Goal: Transaction & Acquisition: Purchase product/service

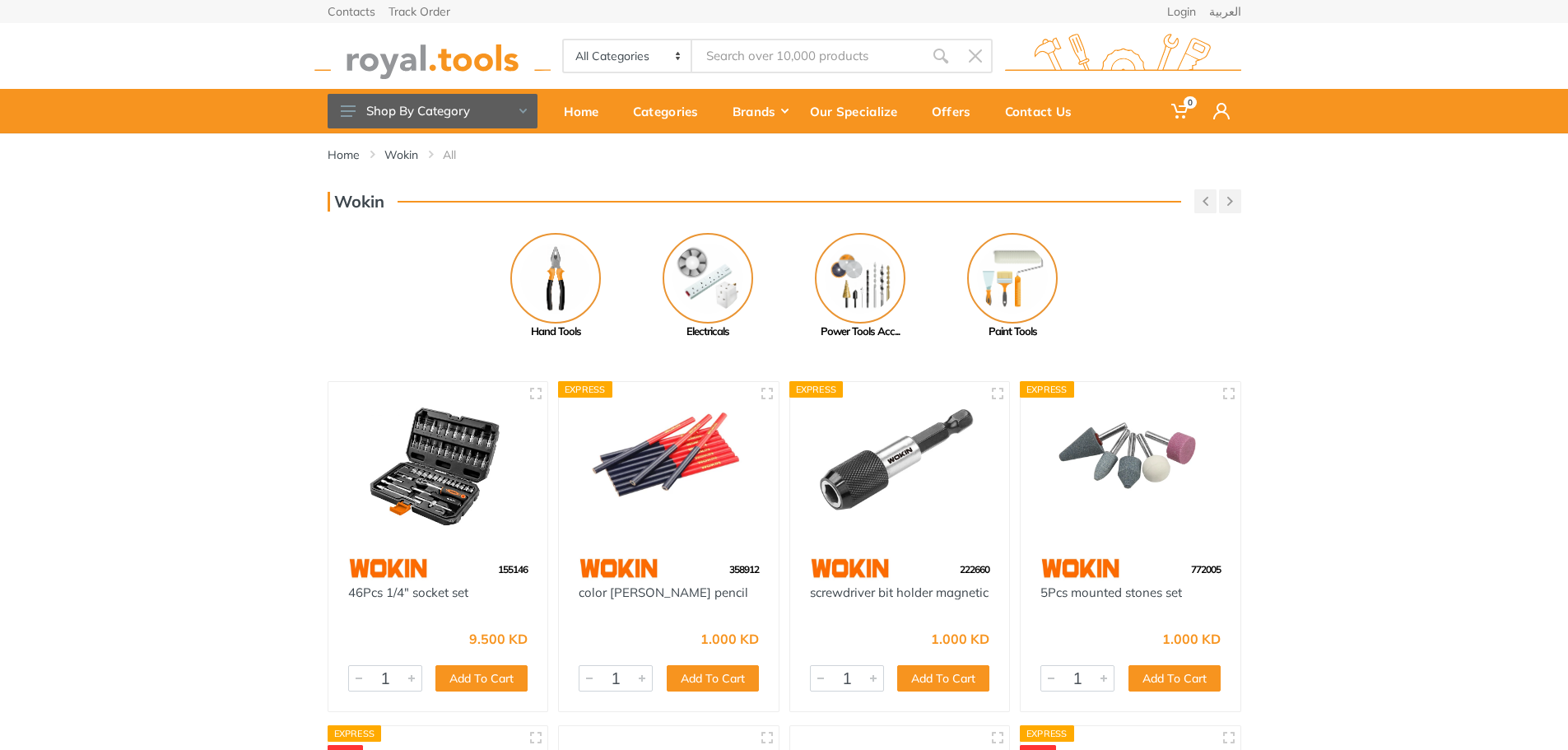
click at [509, 183] on div "Home [GEOGRAPHIC_DATA] All" at bounding box center [784, 161] width 938 height 56
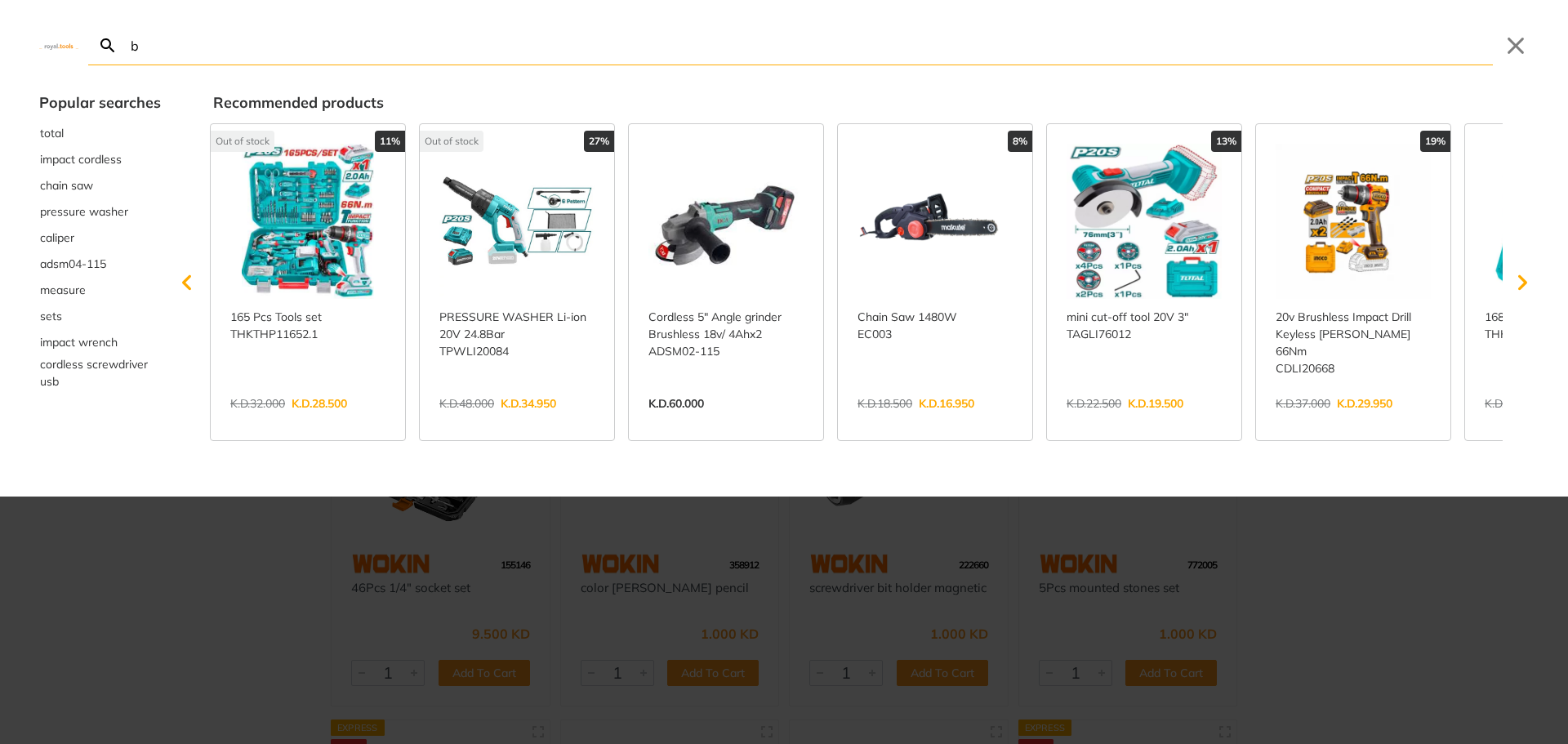
type input "b"
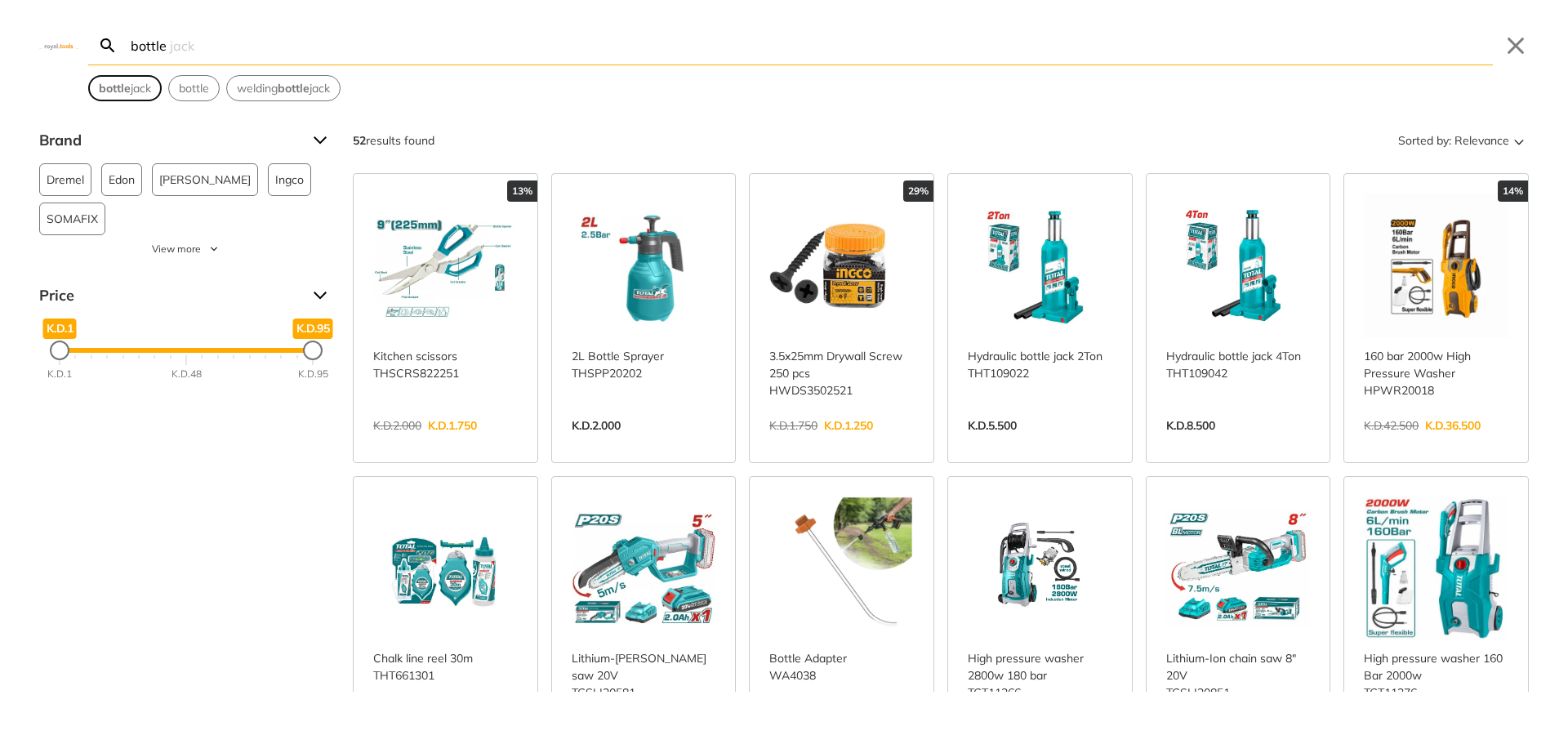
click at [129, 94] on strong "bottle" at bounding box center [114, 88] width 32 height 15
type input "bottle jack"
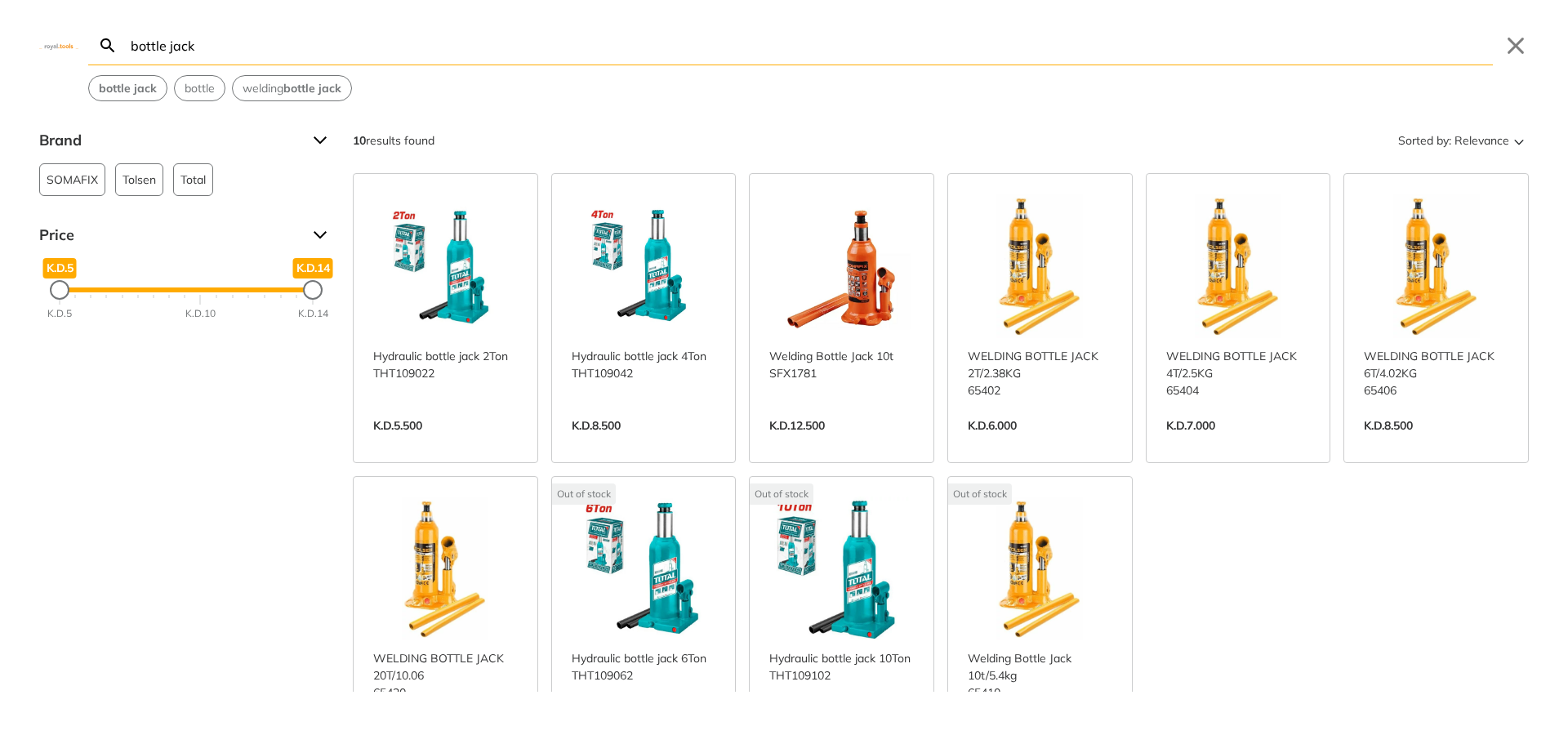
scroll to position [82, 0]
